Goal: Find specific page/section: Find specific page/section

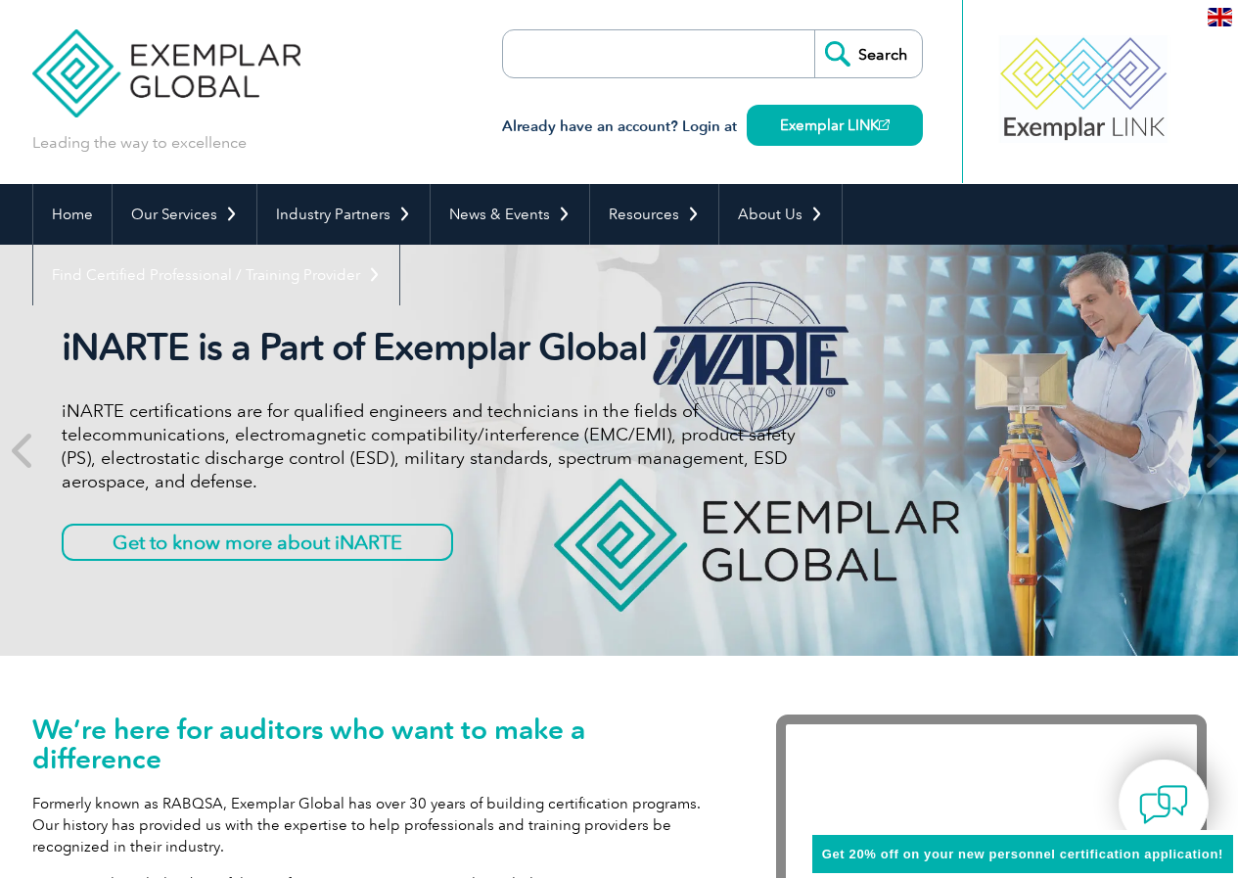
click at [619, 48] on input "search" at bounding box center [616, 53] width 206 height 47
paste input "[PERSON_NAME] B"
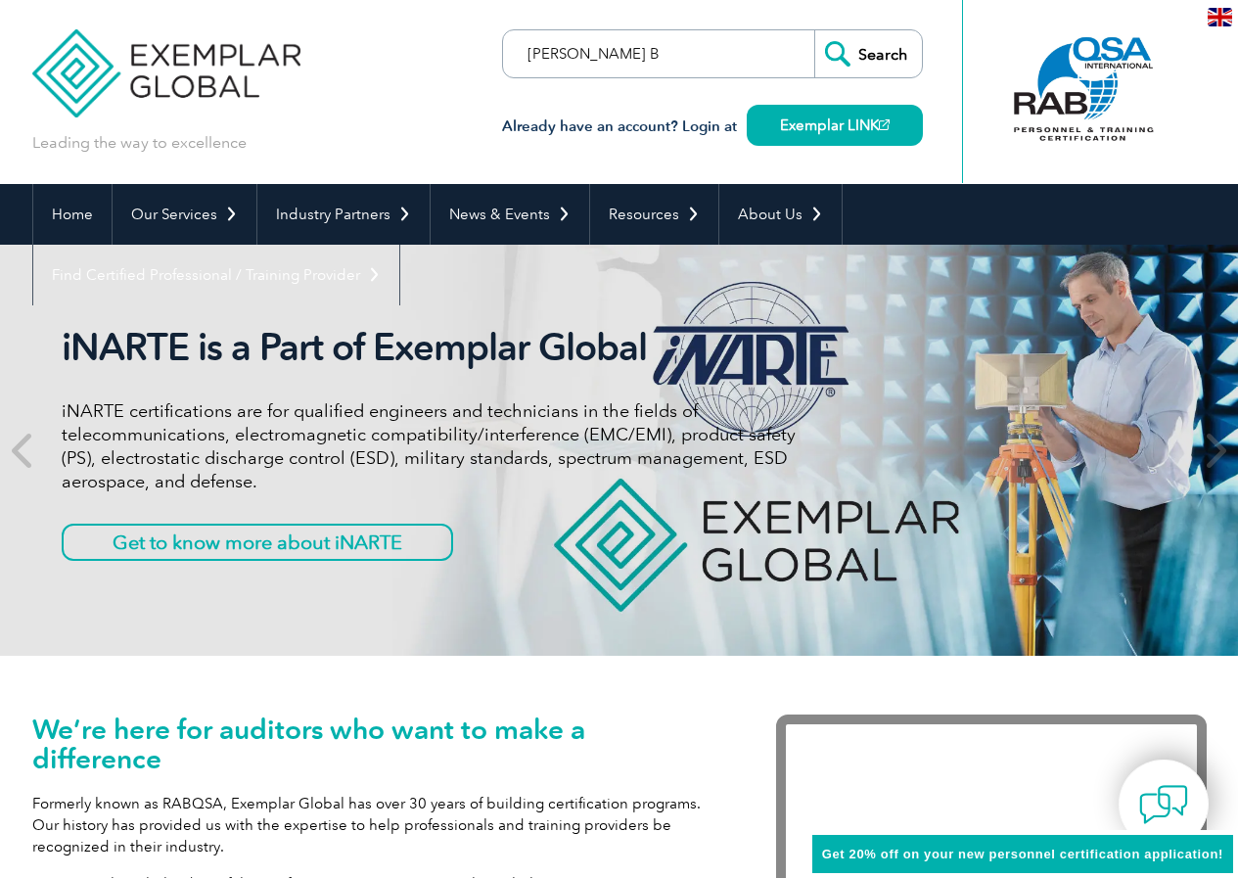
type input "[PERSON_NAME] B"
click at [890, 59] on input "Search" at bounding box center [868, 53] width 108 height 47
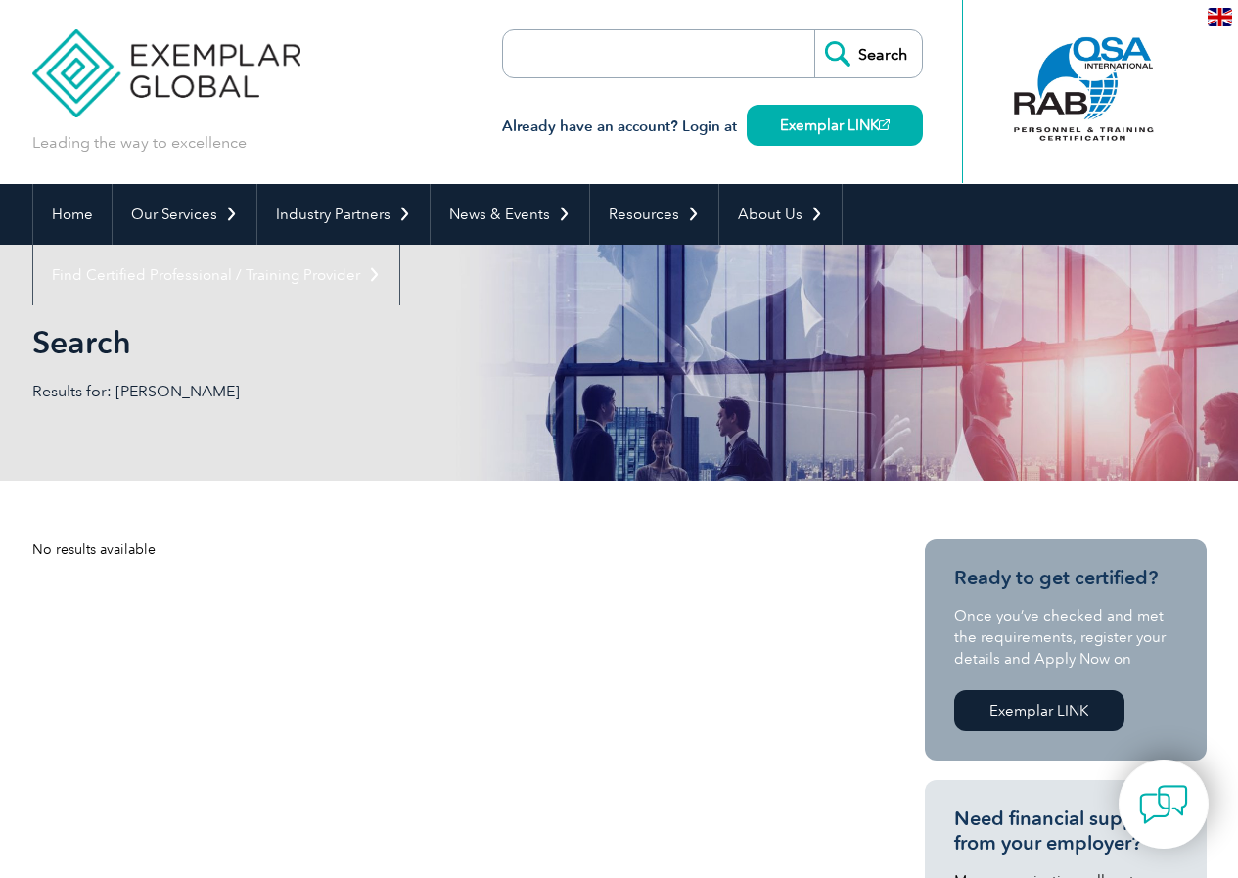
click at [615, 553] on div "No results available" at bounding box center [443, 549] width 822 height 21
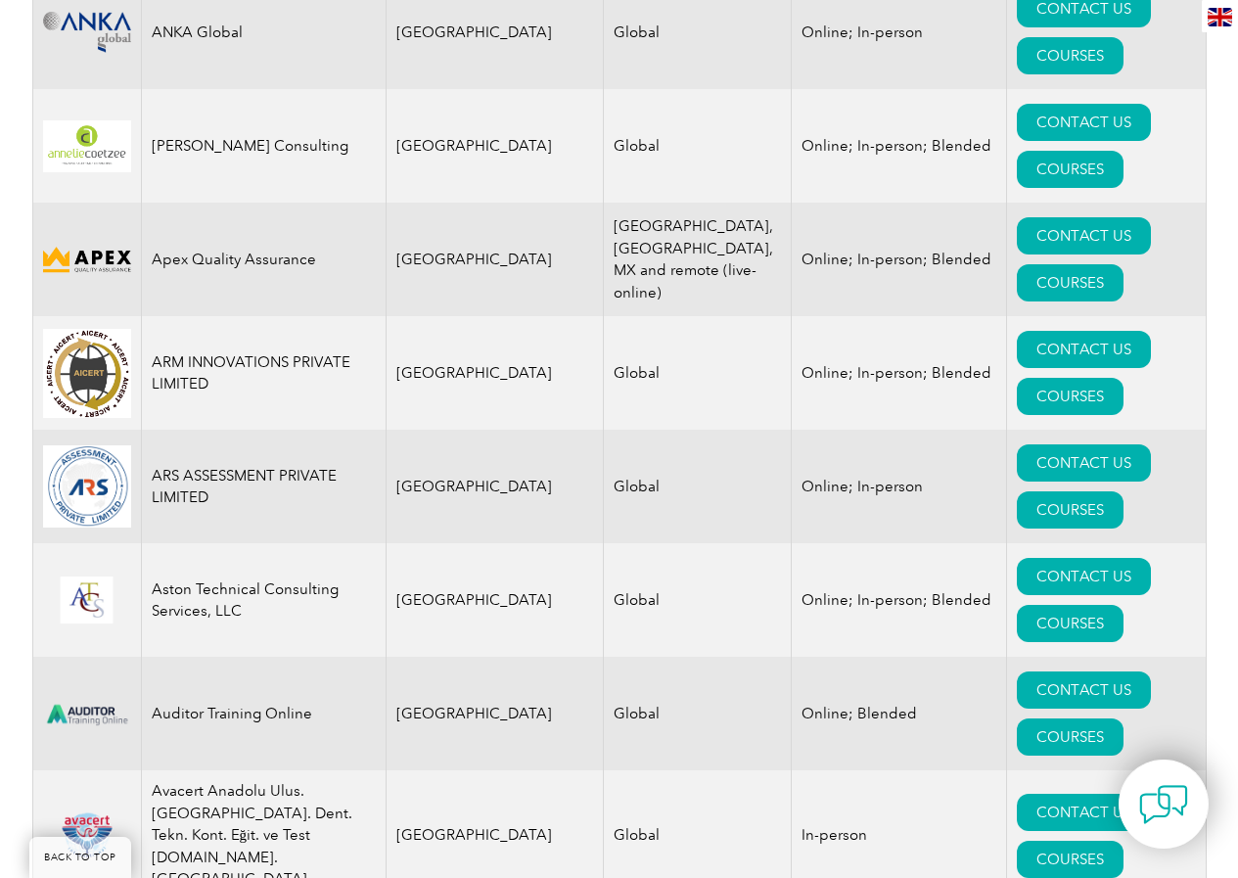
scroll to position [2447, 0]
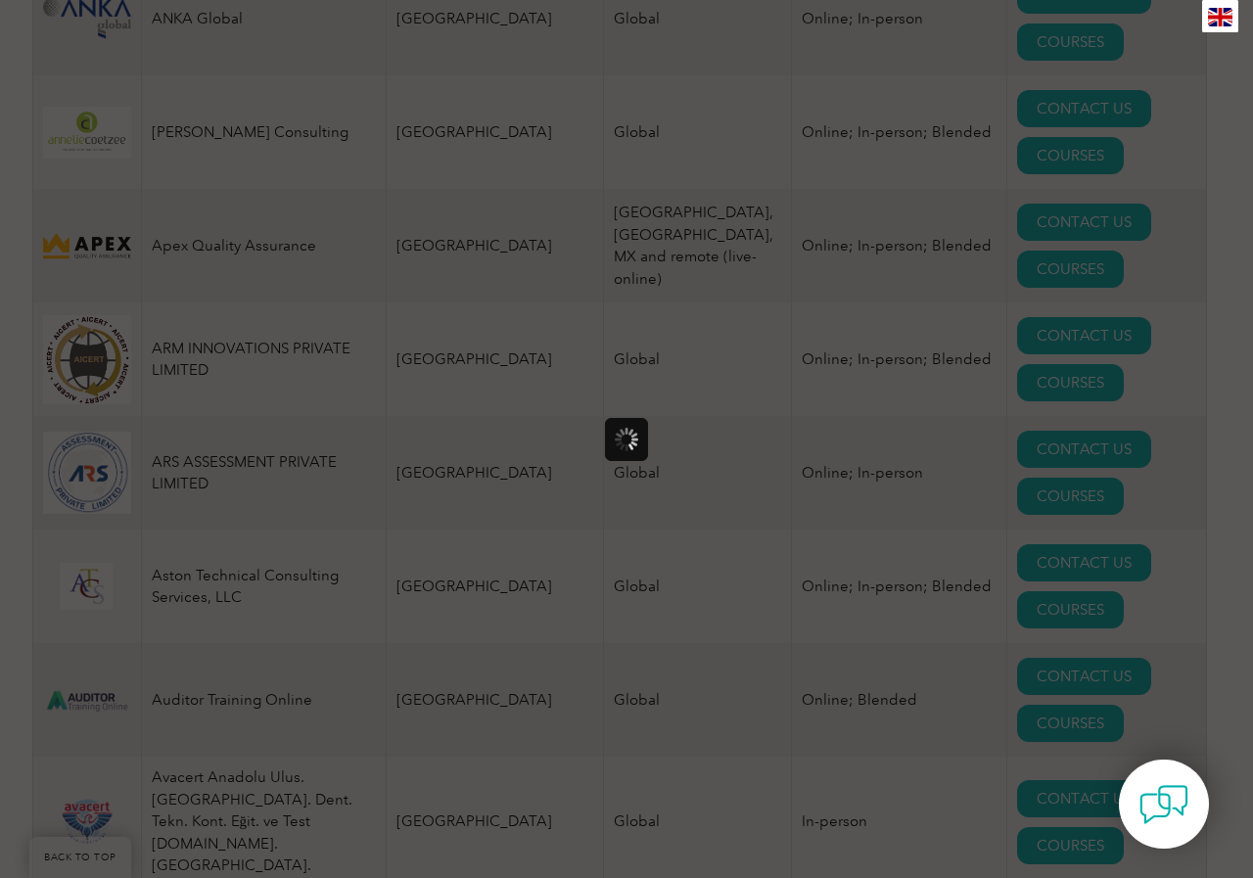
click at [1105, 313] on div at bounding box center [626, 439] width 1253 height 878
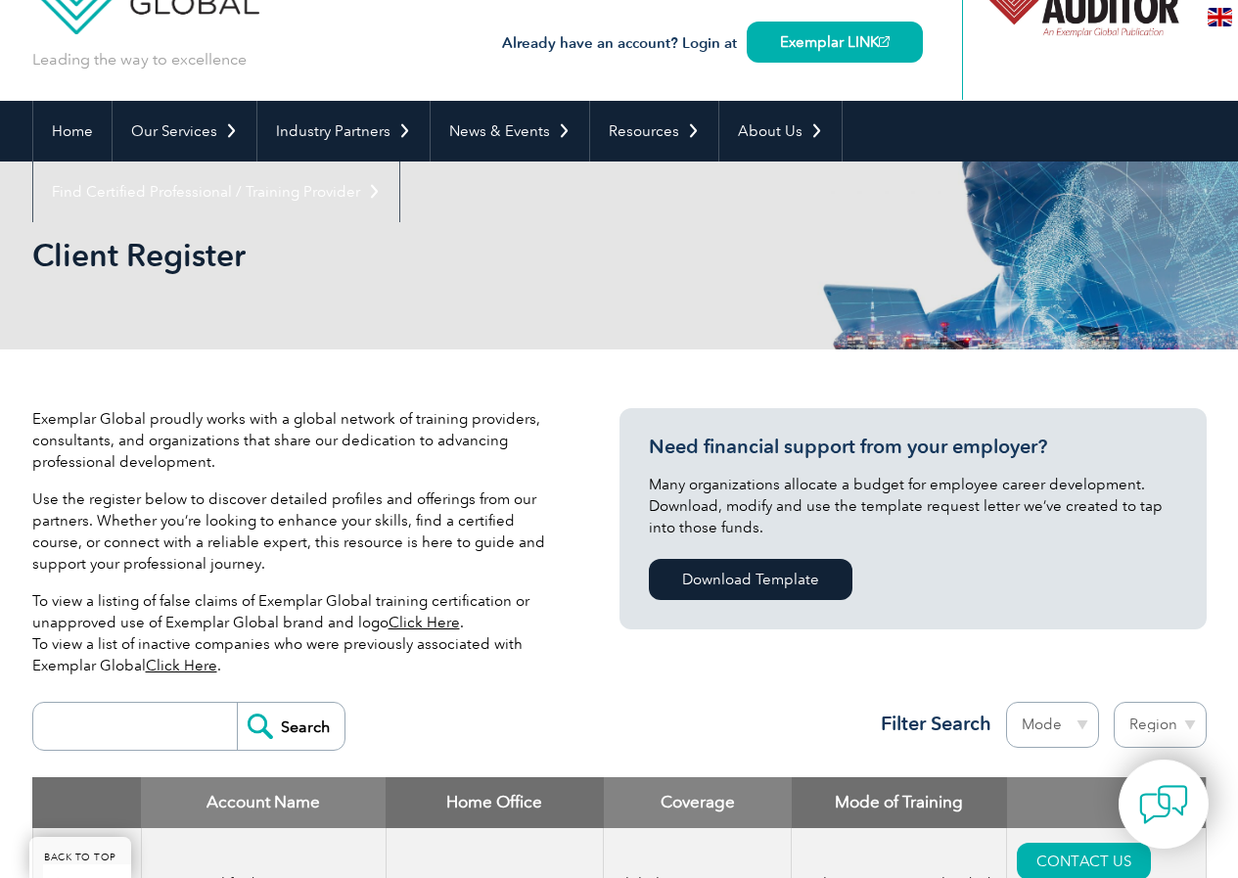
scroll to position [196, 0]
